Goal: Check status: Check status

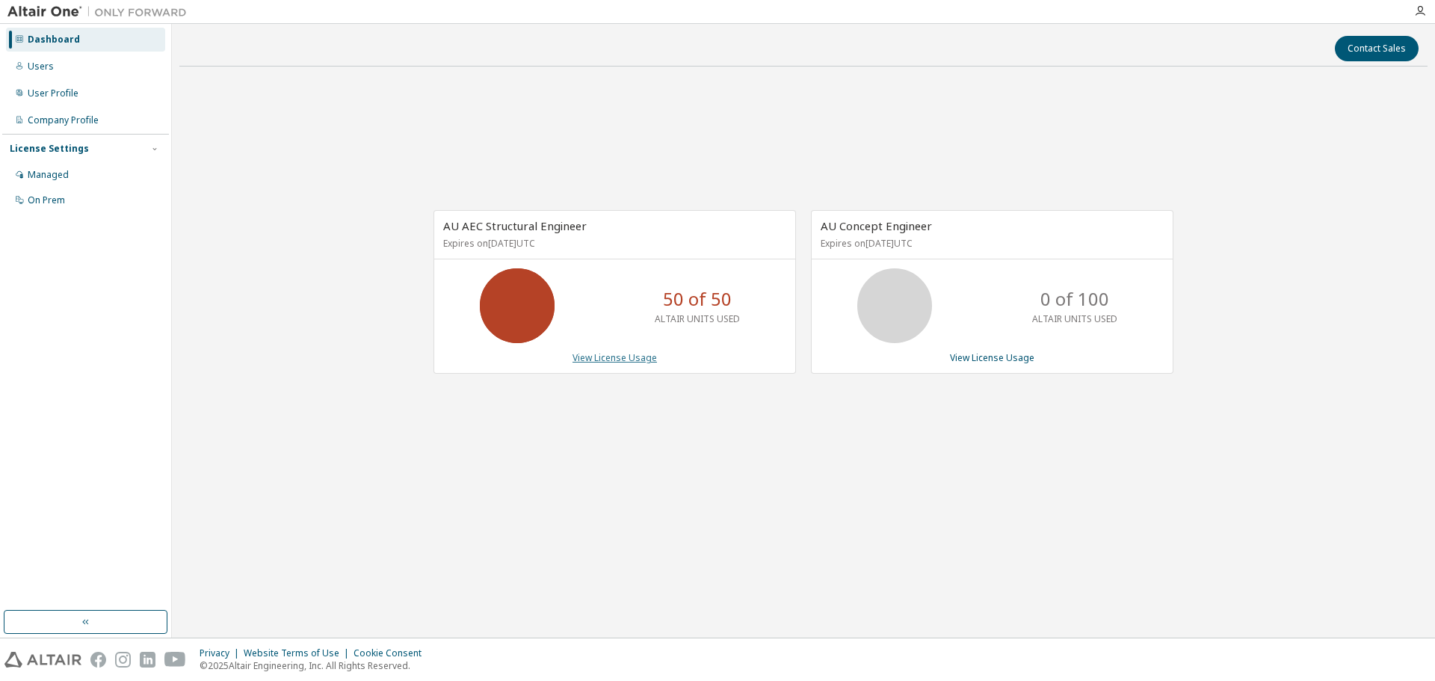
click at [596, 356] on link "View License Usage" at bounding box center [615, 357] width 84 height 13
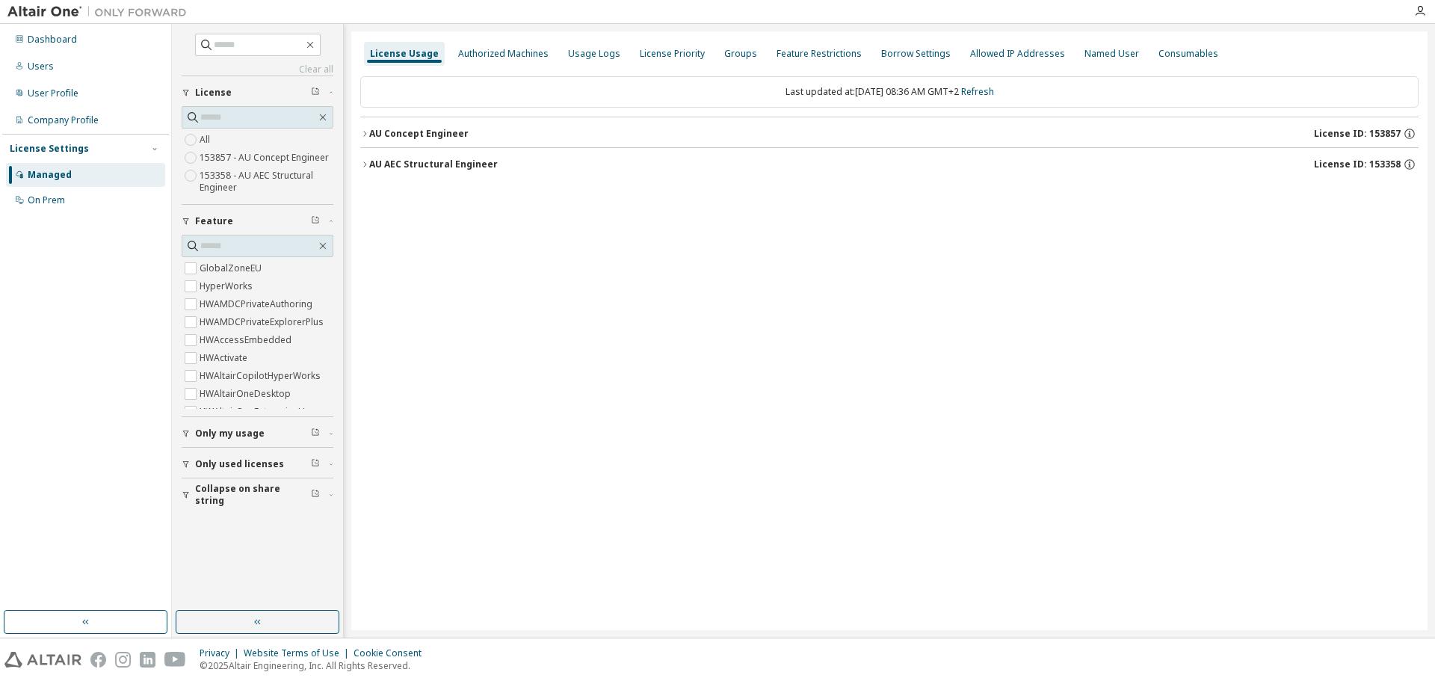
click at [369, 132] on icon "button" at bounding box center [364, 133] width 9 height 9
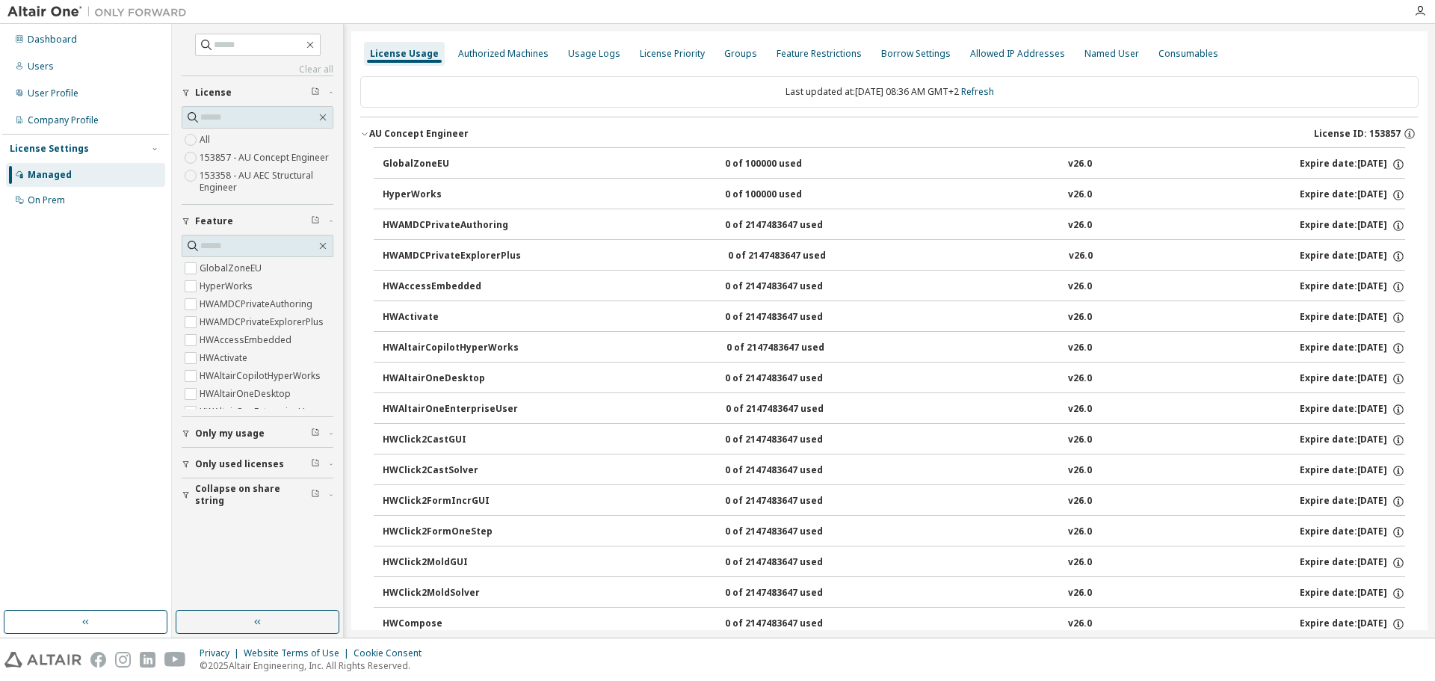
click at [365, 134] on icon "button" at bounding box center [364, 133] width 9 height 9
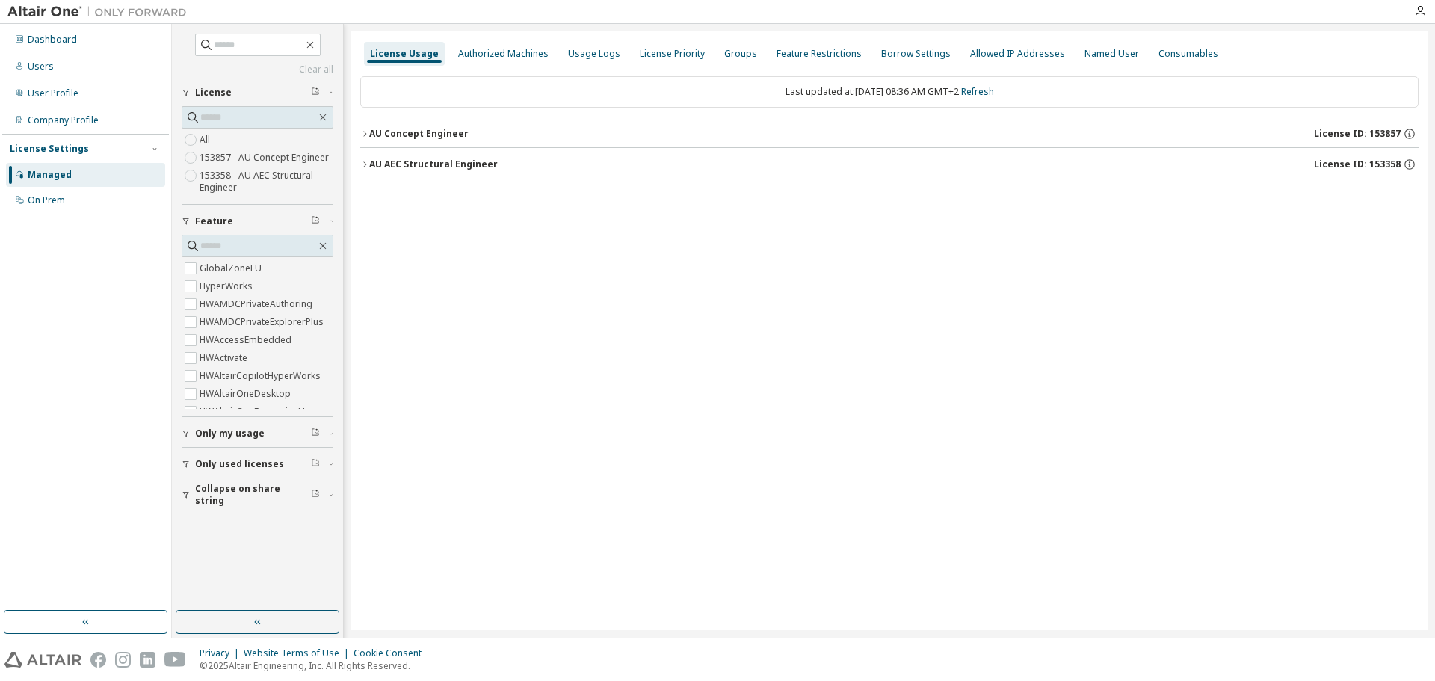
click at [363, 167] on icon "button" at bounding box center [364, 164] width 9 height 9
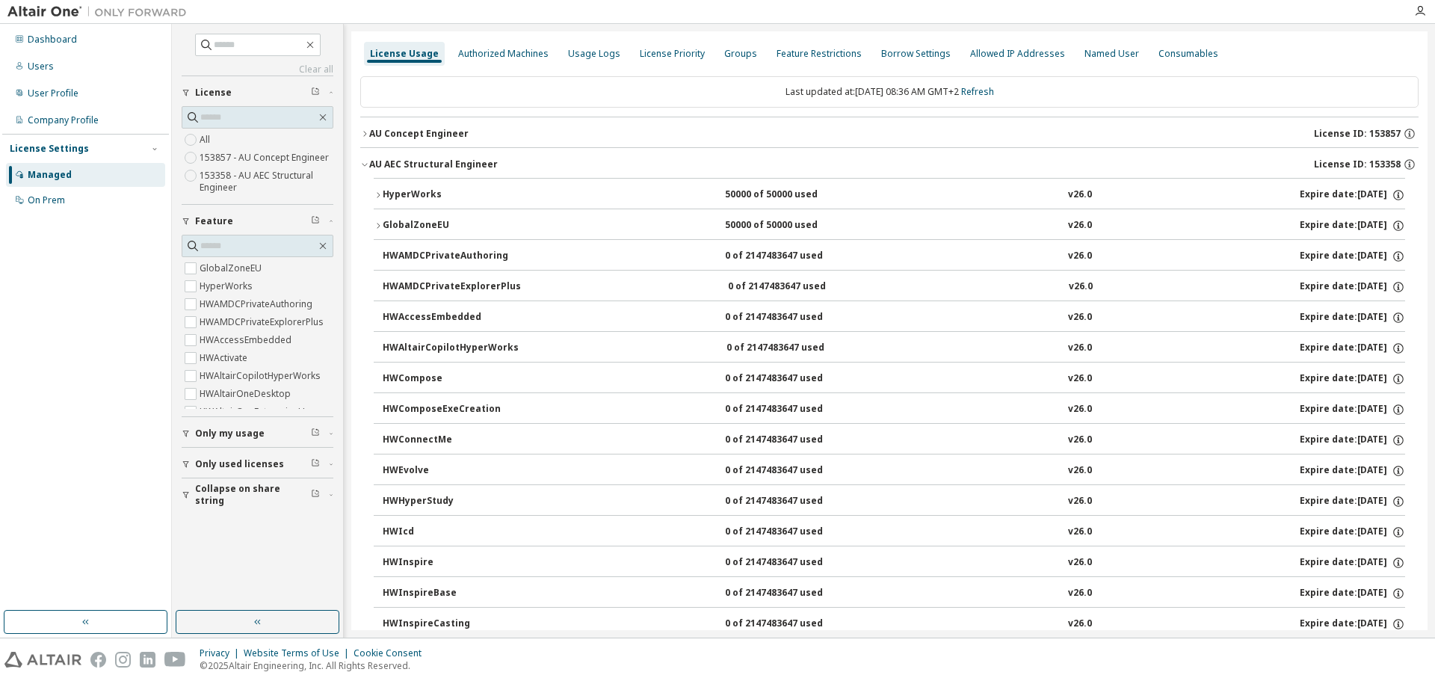
click at [377, 195] on icon "button" at bounding box center [378, 195] width 9 height 9
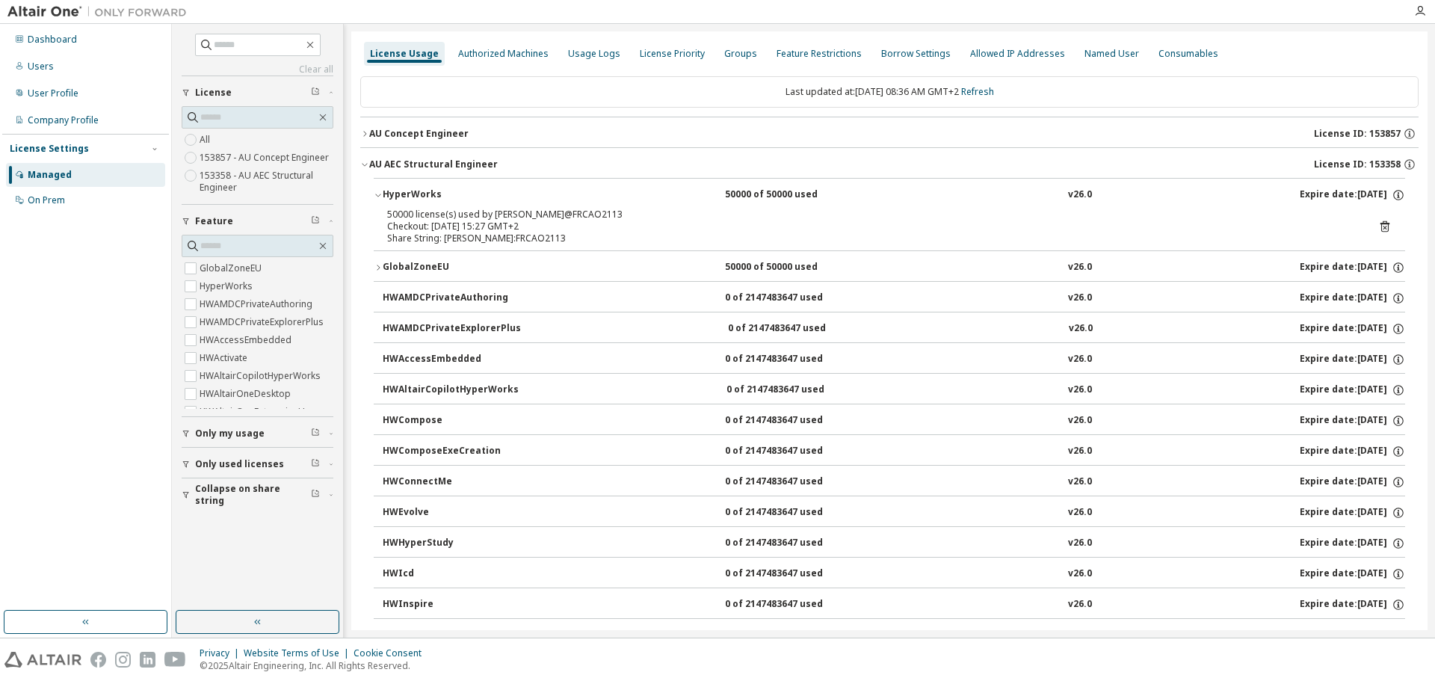
click at [366, 130] on icon "button" at bounding box center [364, 133] width 9 height 9
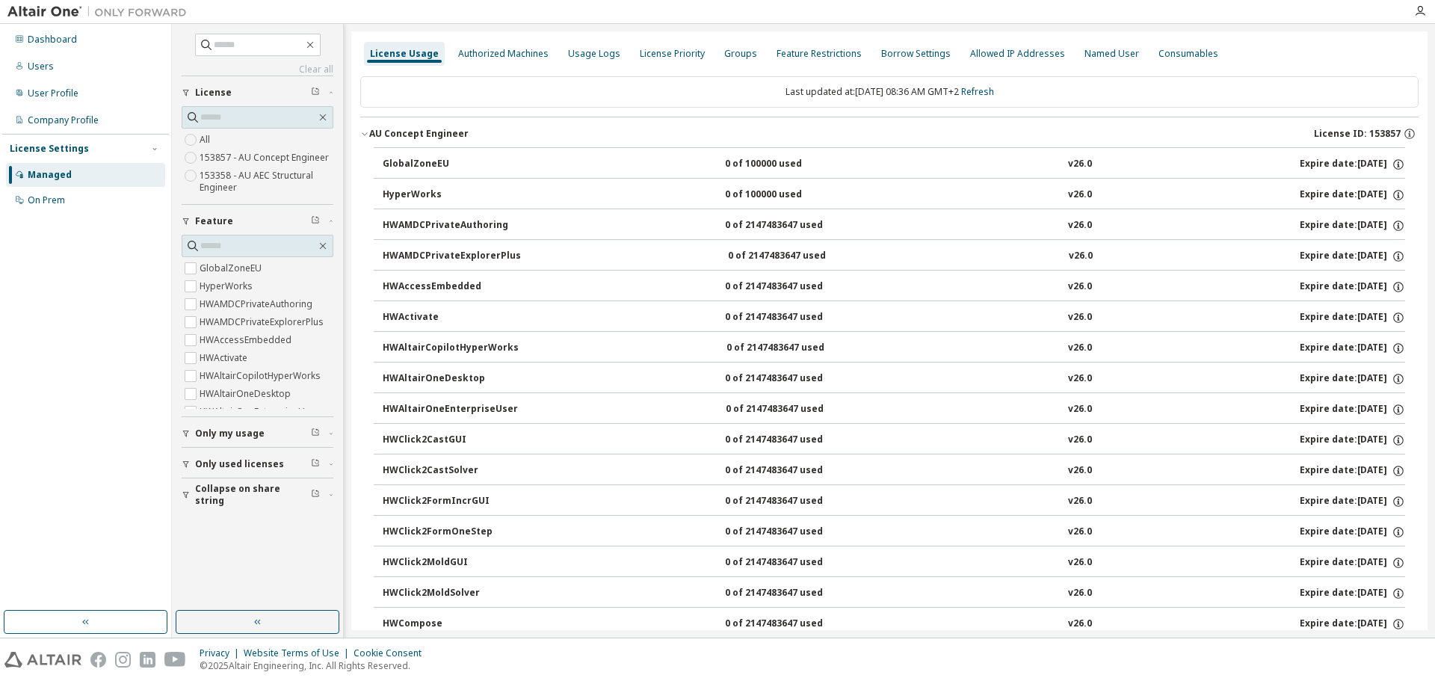
click at [362, 135] on icon "button" at bounding box center [364, 133] width 9 height 9
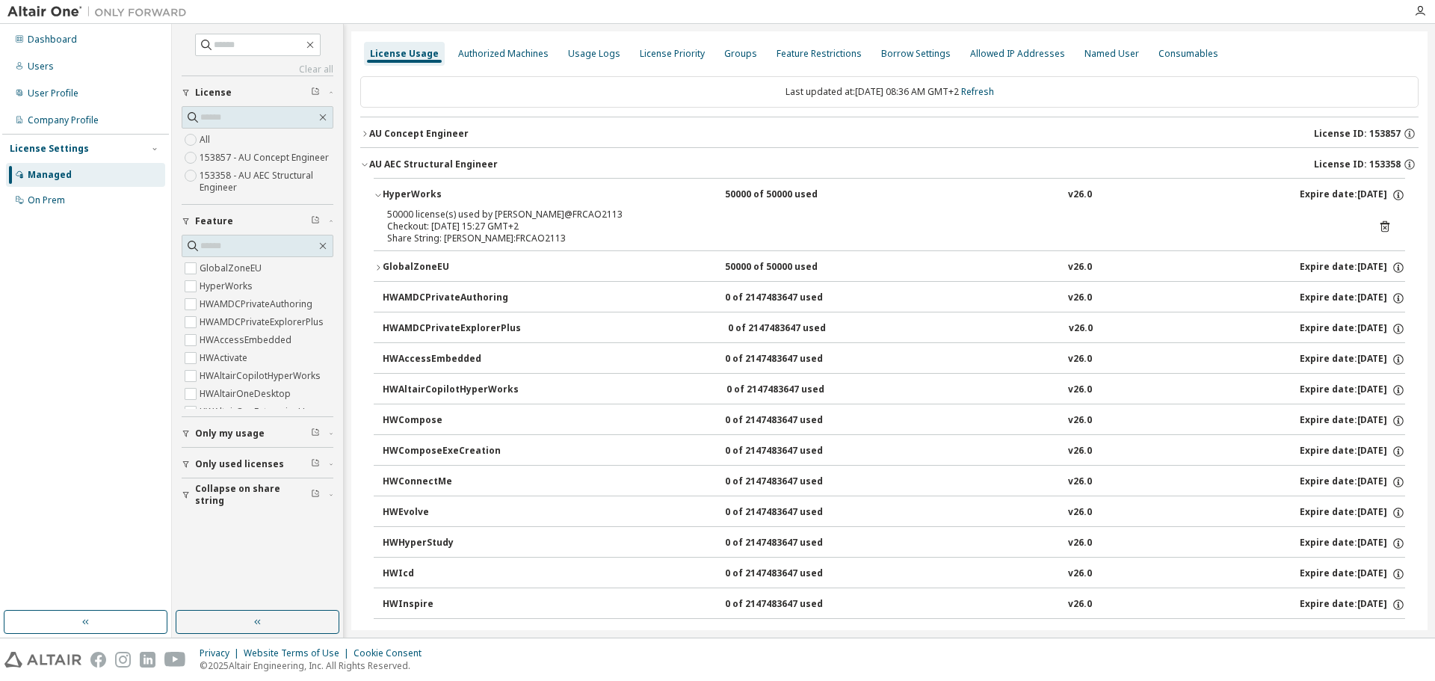
click at [366, 163] on icon "button" at bounding box center [364, 164] width 9 height 9
